Goal: Check status: Check status

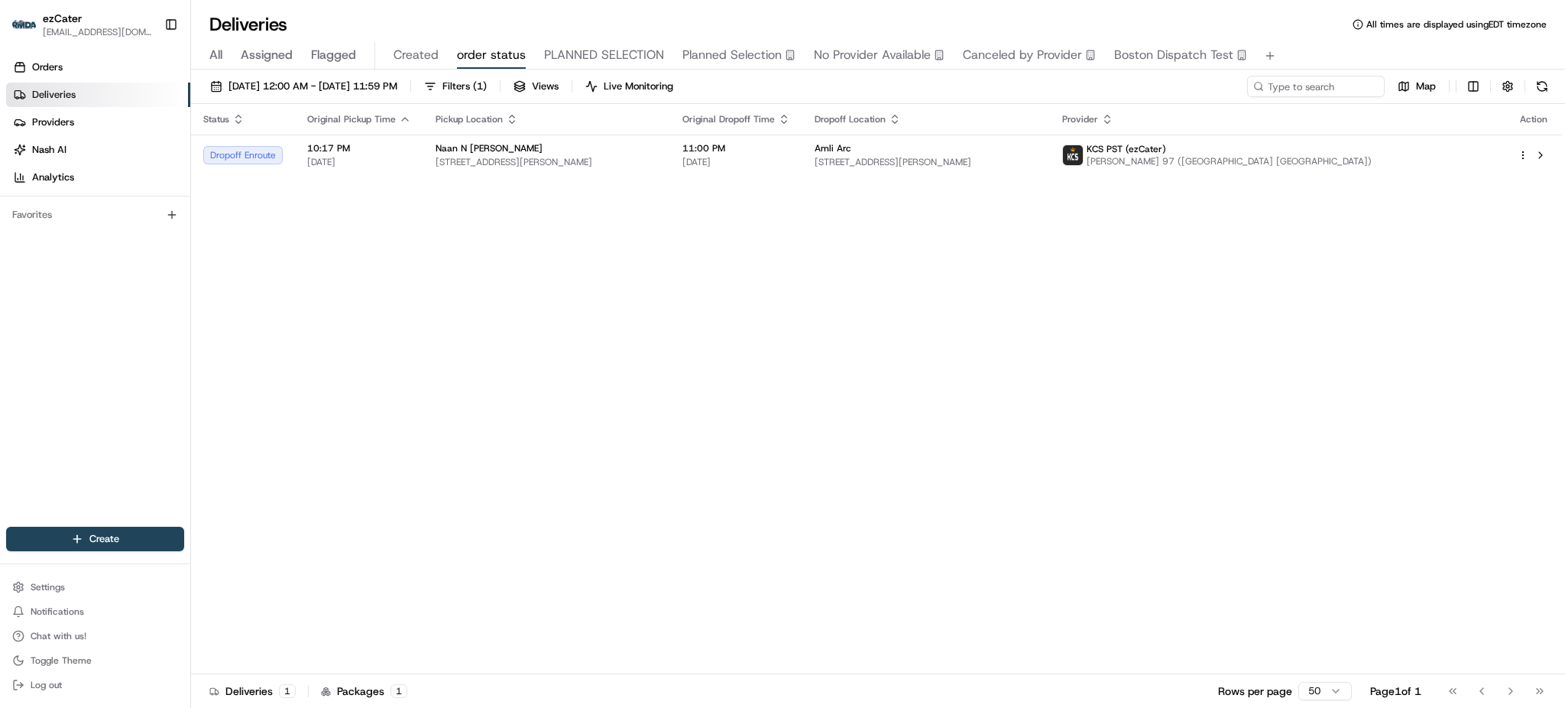
click at [1329, 83] on input at bounding box center [1316, 86] width 138 height 21
type input "REL-ETEM3U"
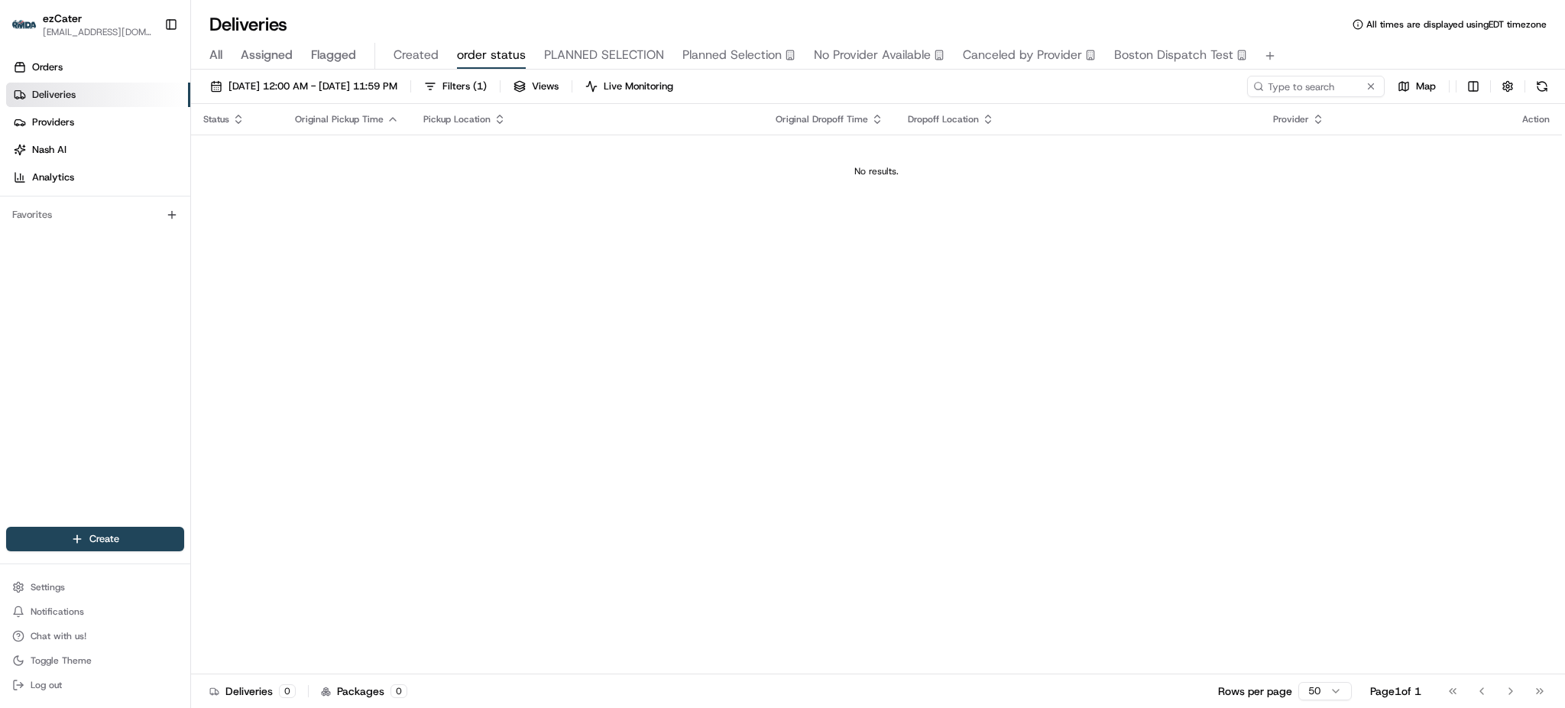
click at [209, 57] on span "All" at bounding box center [215, 55] width 13 height 18
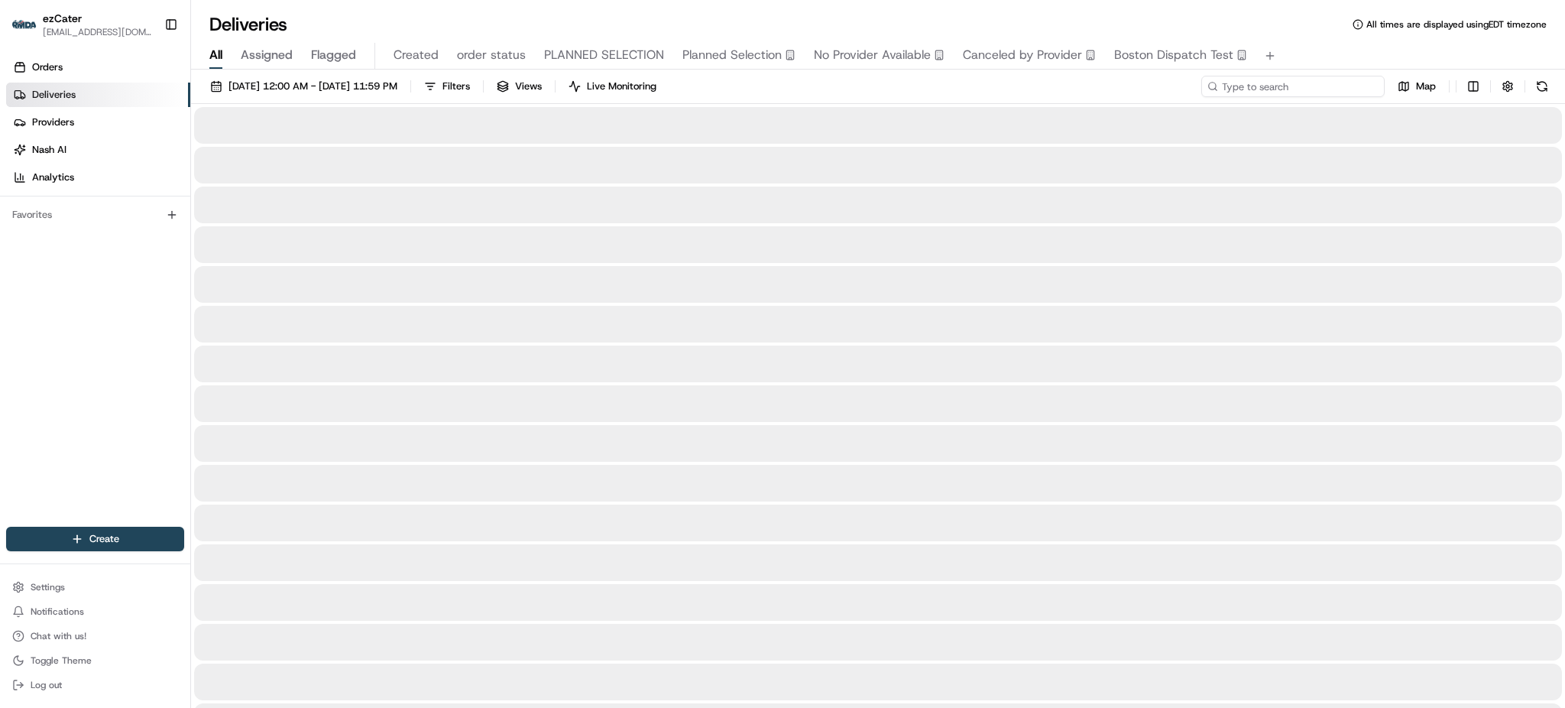
click at [1328, 83] on input at bounding box center [1292, 86] width 183 height 21
paste input "REL-ETEM3U"
click at [1317, 40] on div "All Assigned Flagged Created order status PLANNED SELECTION Planned Selection N…" at bounding box center [878, 53] width 1374 height 33
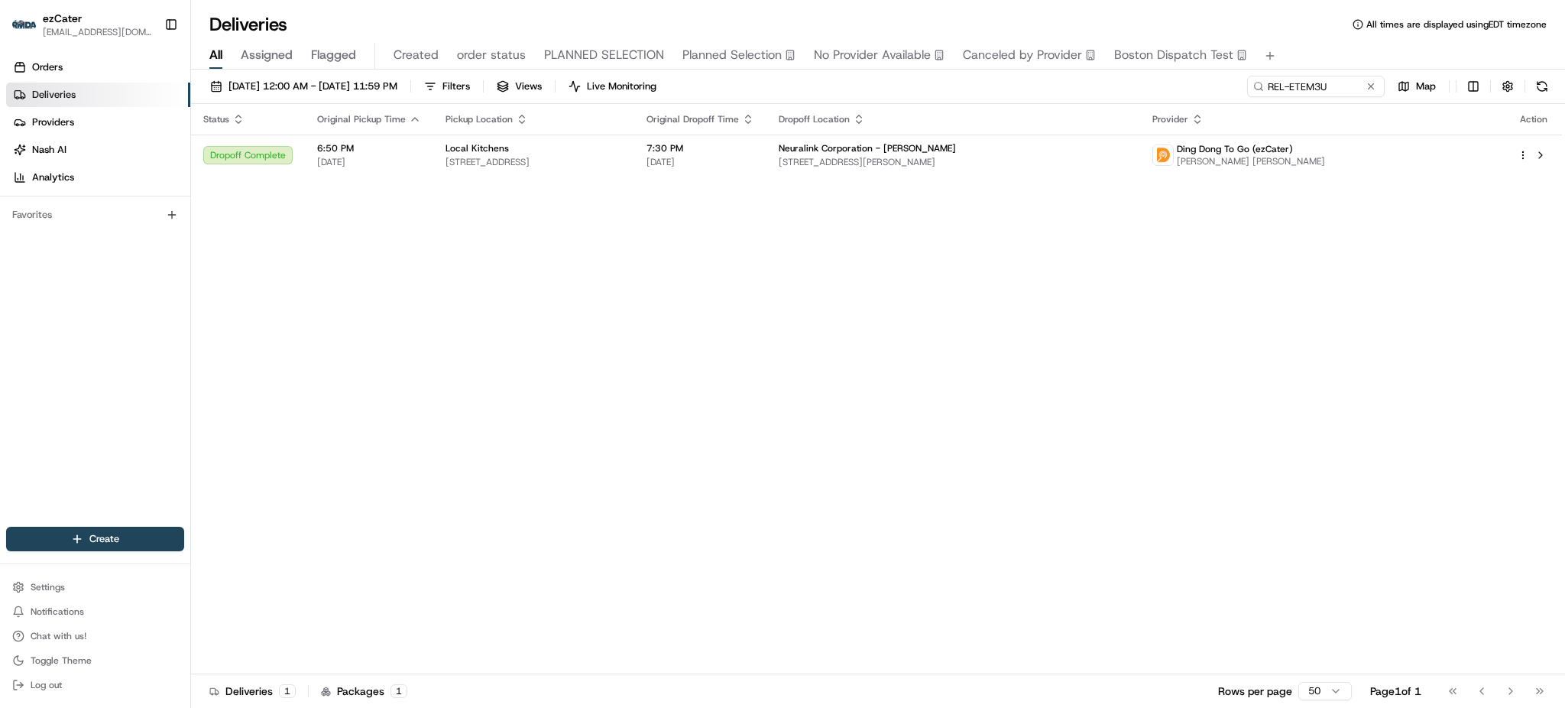
click at [969, 130] on th "Dropoff Location" at bounding box center [953, 119] width 374 height 31
click at [969, 143] on td "Neuralink Corporation - [PERSON_NAME] [STREET_ADDRESS][PERSON_NAME]" at bounding box center [953, 154] width 374 height 41
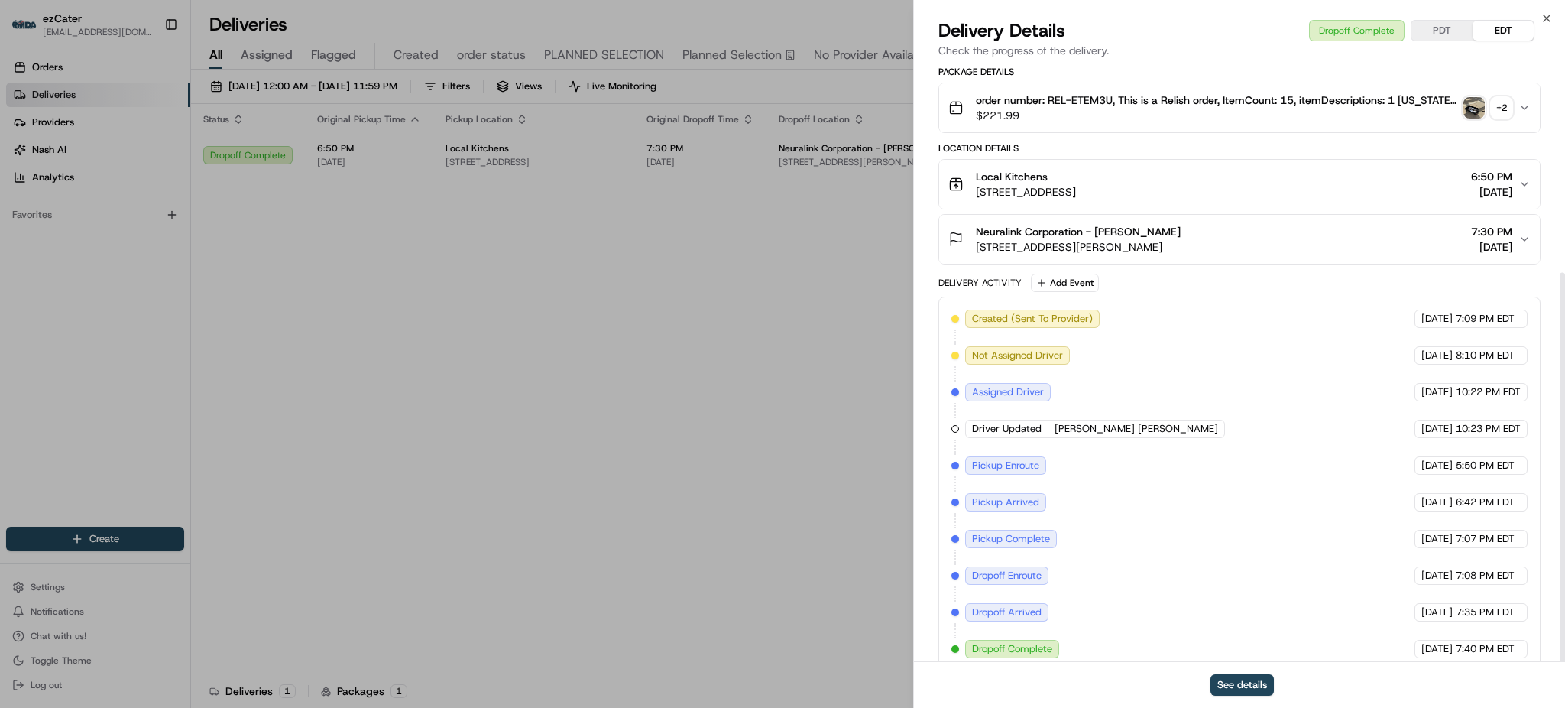
scroll to position [319, 0]
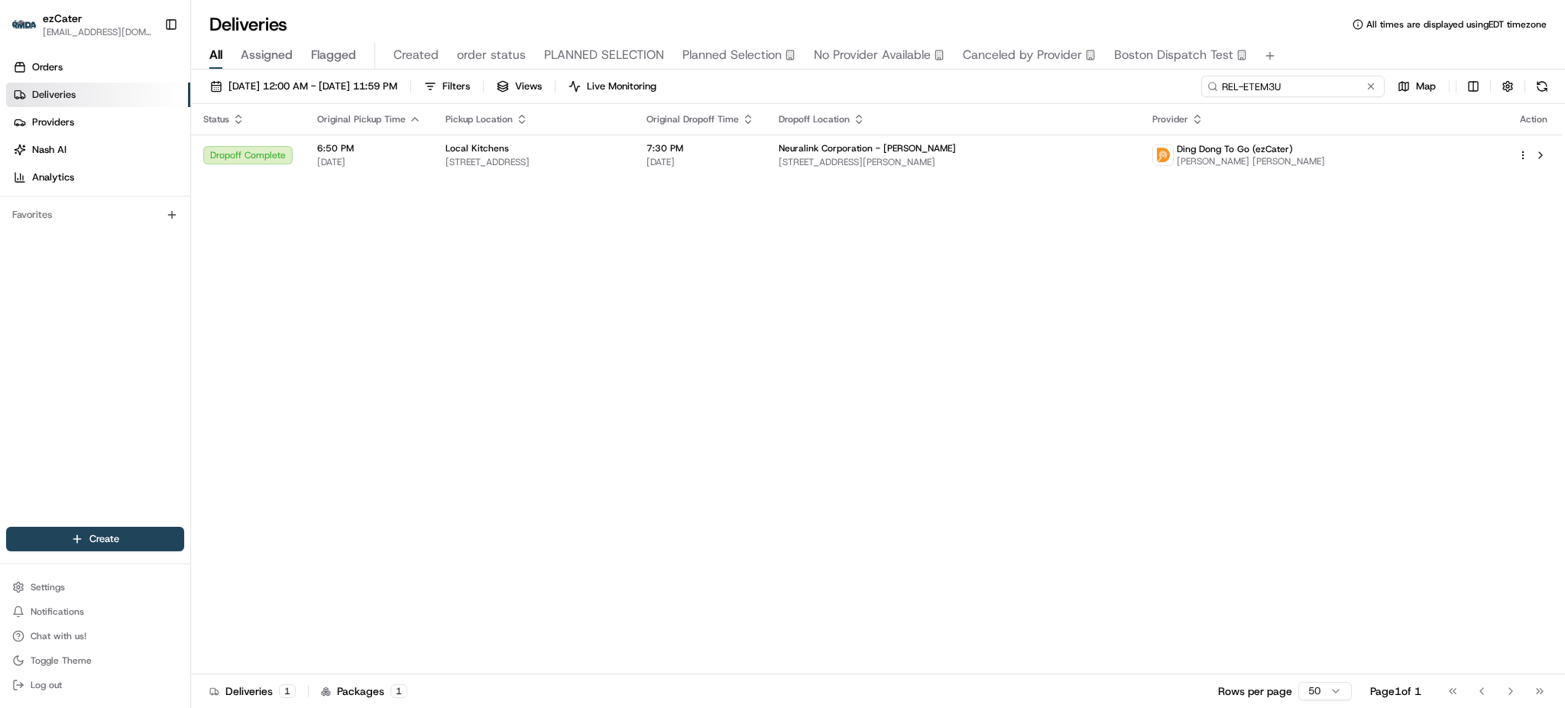
click at [1292, 81] on input "REL-ETEM3U" at bounding box center [1292, 86] width 183 height 21
paste input "XWYVQE"
type input "XWYVQE"
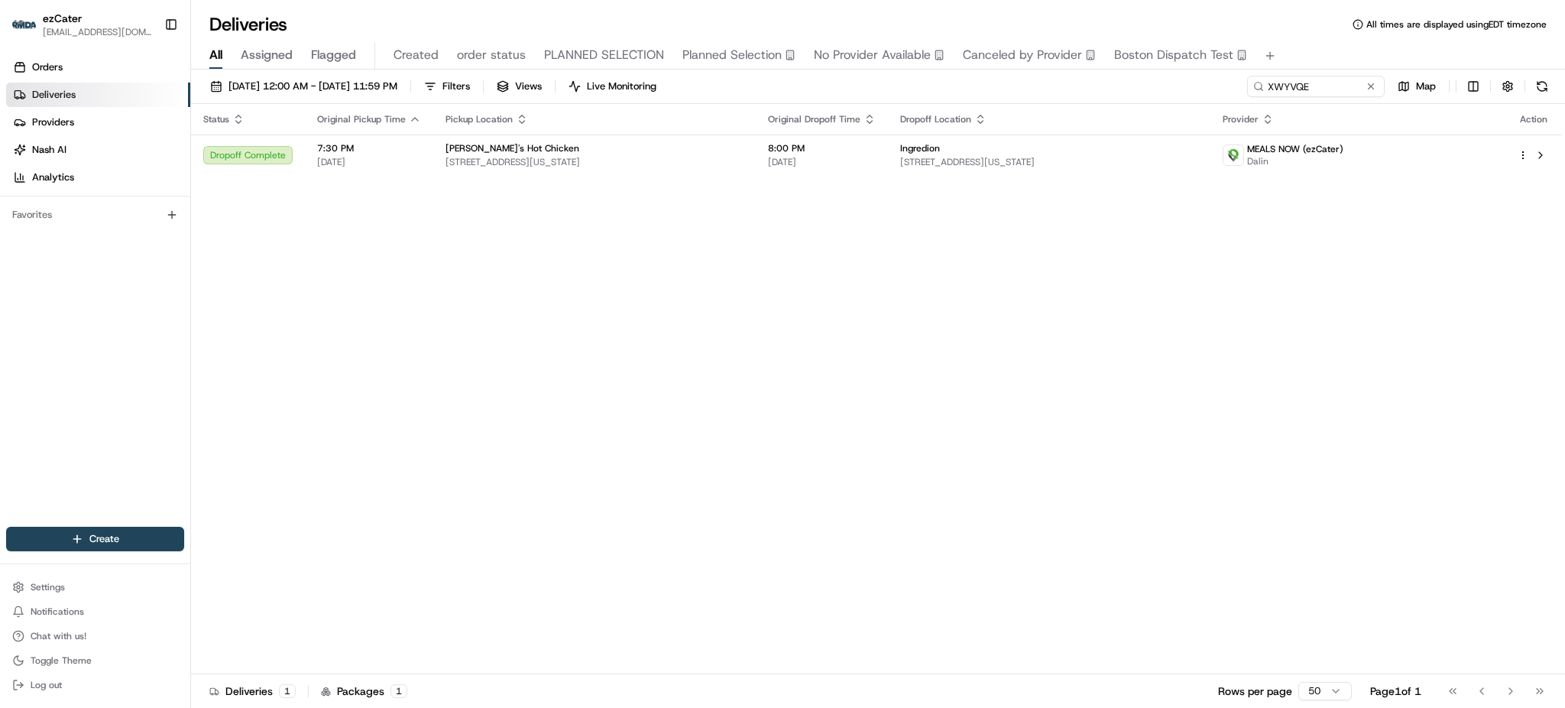
click at [1385, 280] on div "Status Original Pickup Time Pickup Location Original Dropoff Time Dropoff Locat…" at bounding box center [876, 389] width 1371 height 570
click at [876, 167] on span "[DATE]" at bounding box center [822, 162] width 108 height 12
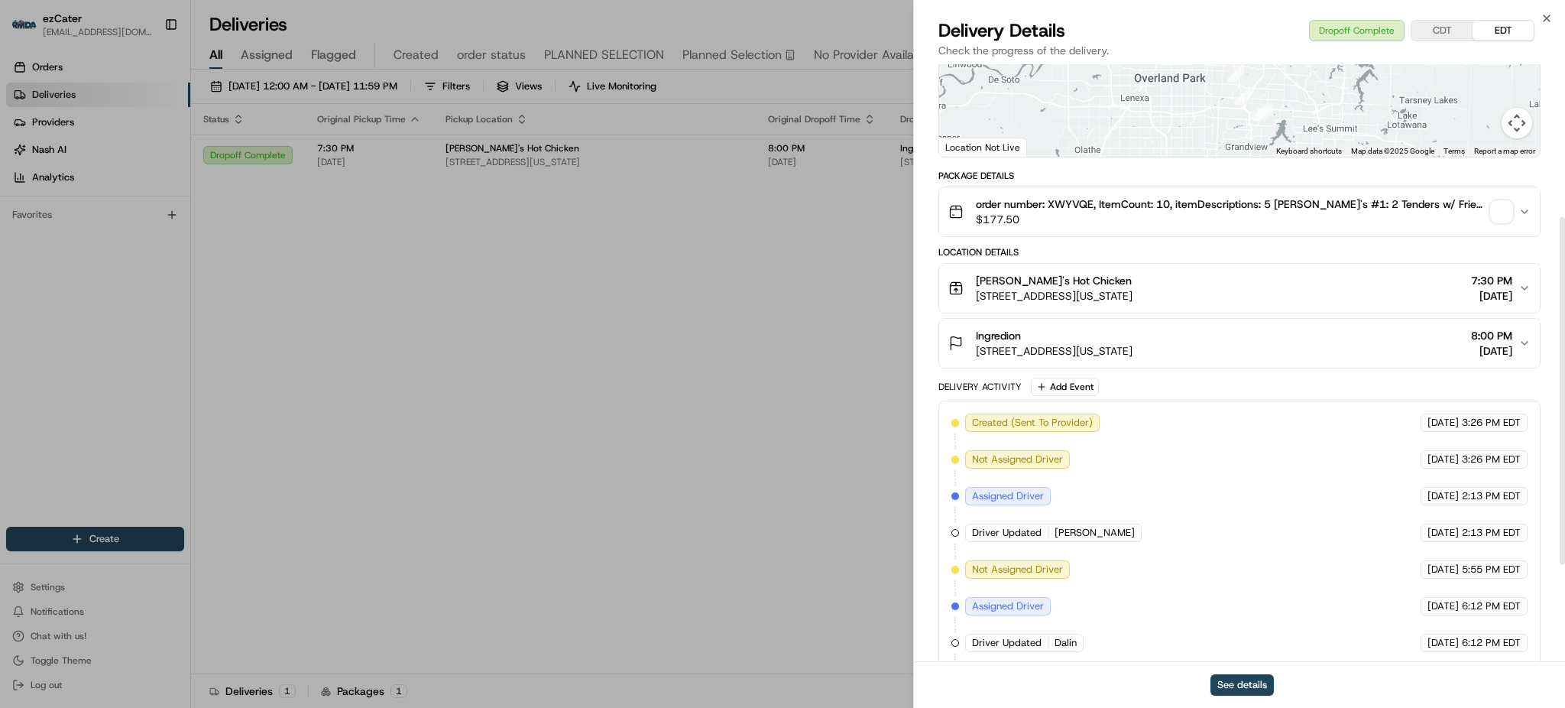
scroll to position [429, 0]
